Goal: Task Accomplishment & Management: Check status

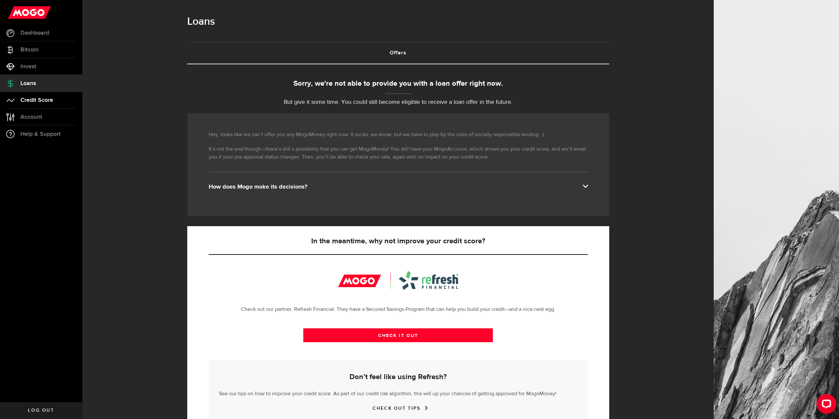
click at [49, 98] on span "Credit Score" at bounding box center [36, 100] width 33 height 6
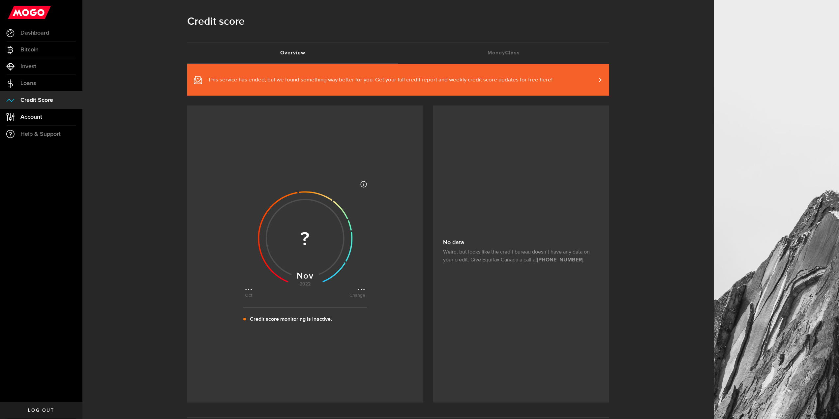
click at [44, 115] on link "Account Compte" at bounding box center [41, 117] width 82 height 16
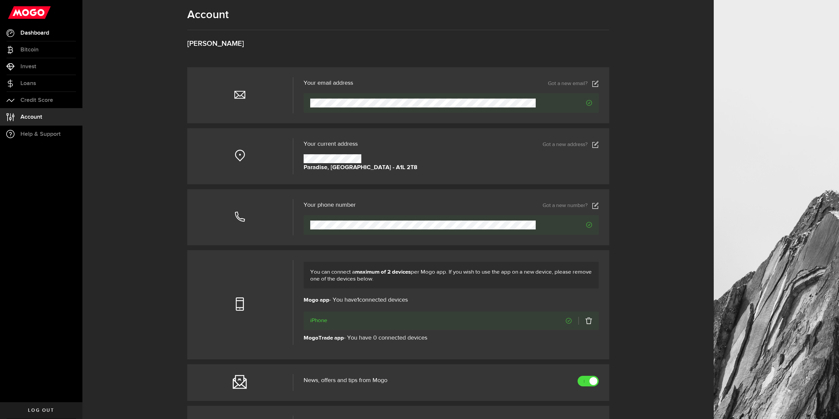
click at [43, 36] on span "Dashboard" at bounding box center [34, 33] width 29 height 6
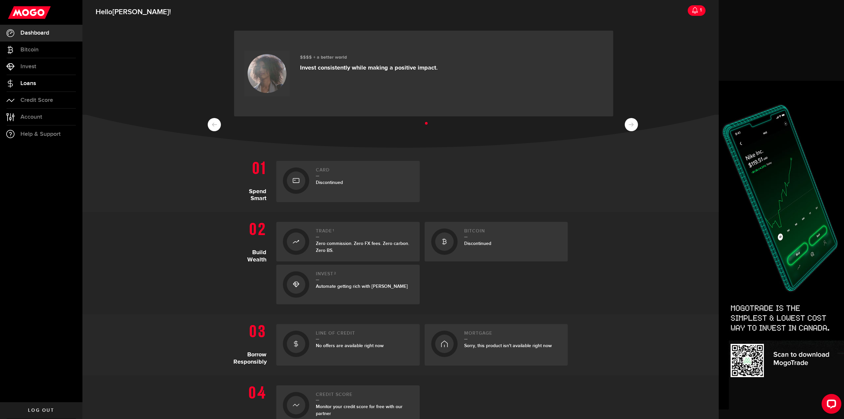
click at [33, 86] on span "Loans" at bounding box center [27, 83] width 15 height 6
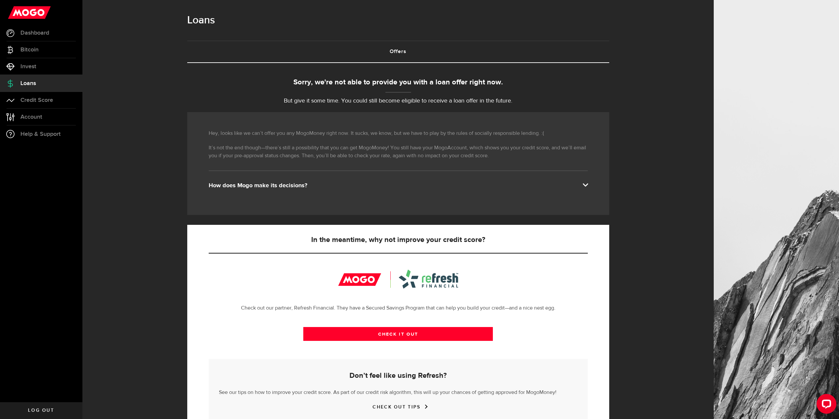
scroll to position [26, 0]
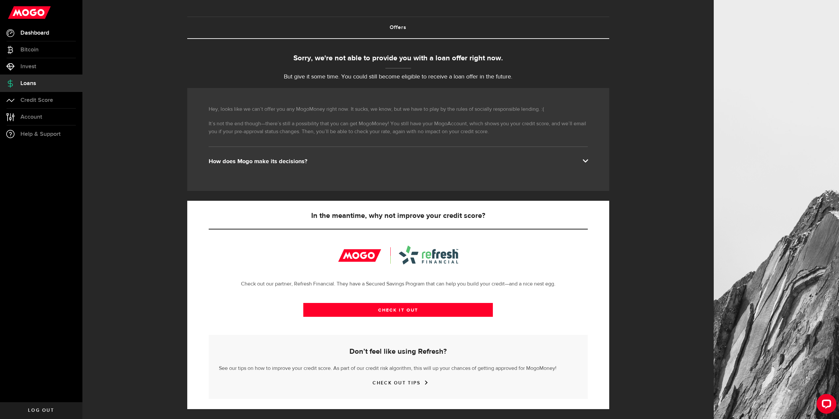
click at [39, 31] on span "Dashboard" at bounding box center [34, 33] width 29 height 6
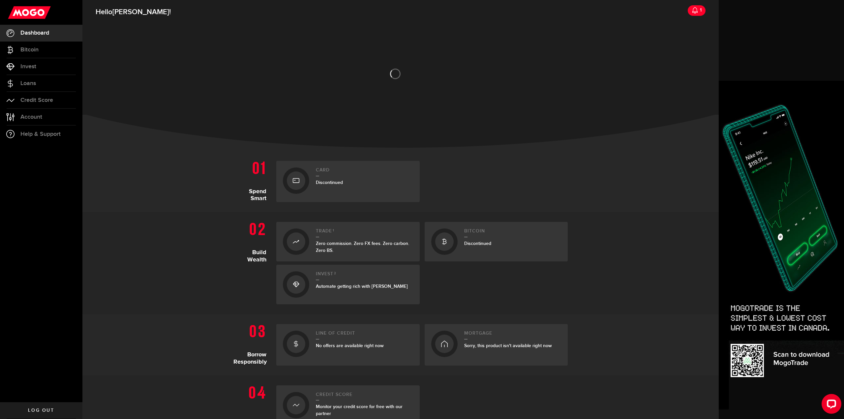
click at [688, 12] on link "1" at bounding box center [697, 10] width 18 height 11
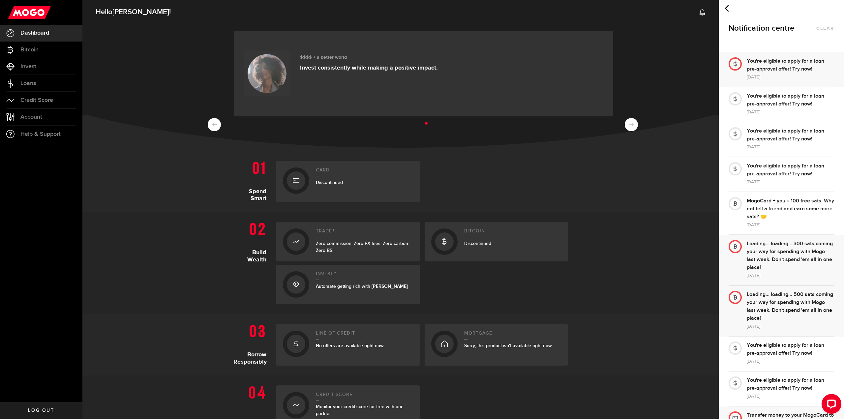
click at [790, 71] on div "You're eligible to apply for a loan pre-approval offer! Try now!" at bounding box center [790, 65] width 87 height 16
